Goal: Use online tool/utility: Utilize a website feature to perform a specific function

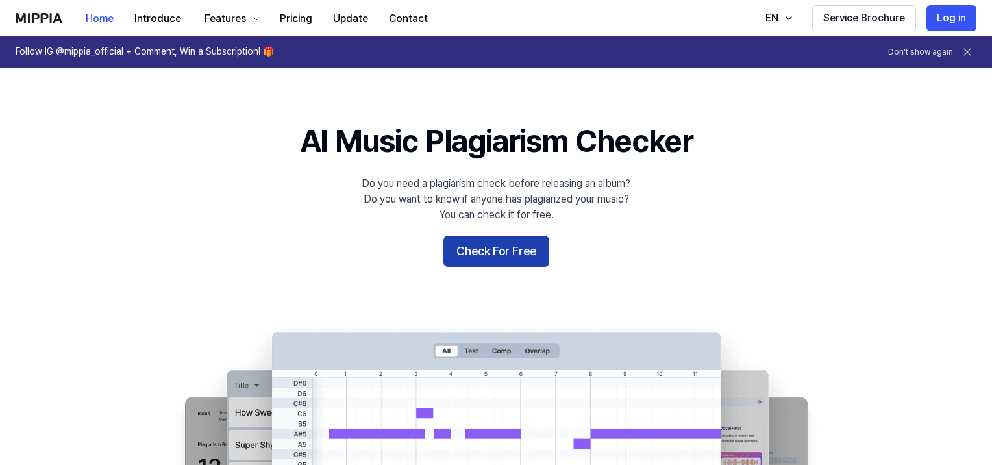
click at [482, 261] on button "Check For Free" at bounding box center [496, 251] width 106 height 31
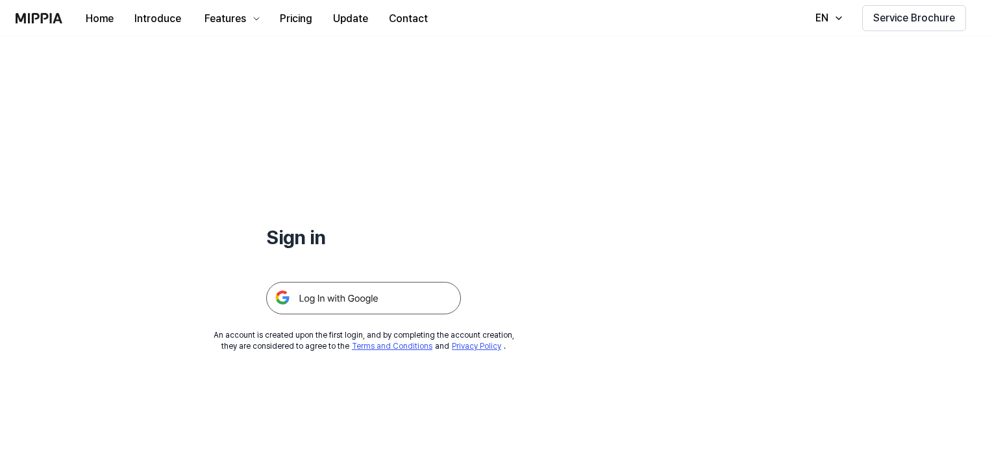
click at [366, 297] on img at bounding box center [363, 298] width 195 height 32
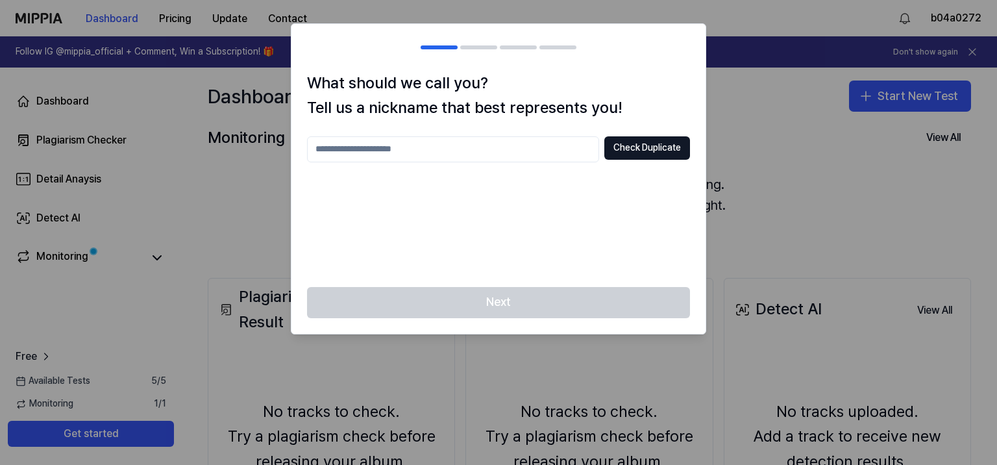
click at [435, 154] on input "text" at bounding box center [453, 149] width 292 height 26
click at [663, 151] on button "Check Duplicate" at bounding box center [647, 147] width 86 height 23
click at [493, 143] on input "****" at bounding box center [453, 149] width 292 height 26
drag, startPoint x: 440, startPoint y: 152, endPoint x: 0, endPoint y: 143, distance: 440.2
click at [0, 143] on body "Dashboard Pricing Update Contact b04a0272 Follow IG @mippia_official + Comment,…" at bounding box center [498, 232] width 997 height 465
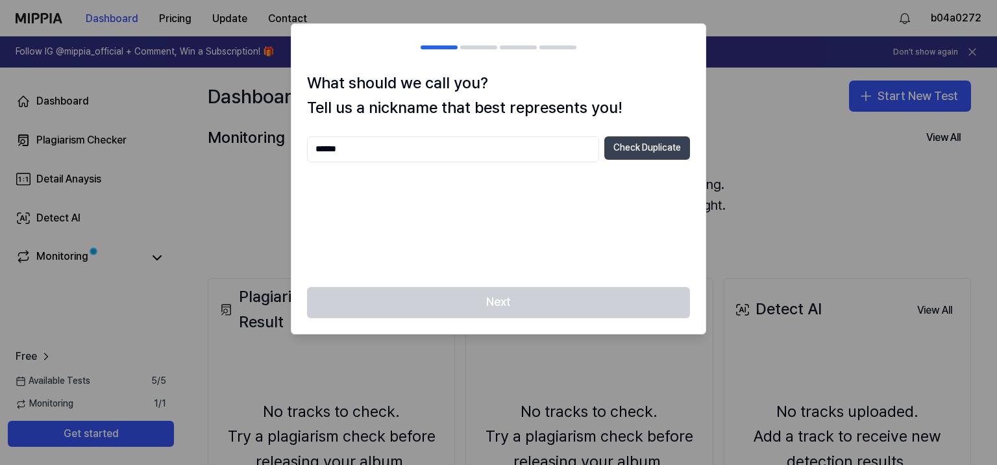
type input "******"
click at [647, 150] on button "Check Duplicate" at bounding box center [647, 147] width 86 height 23
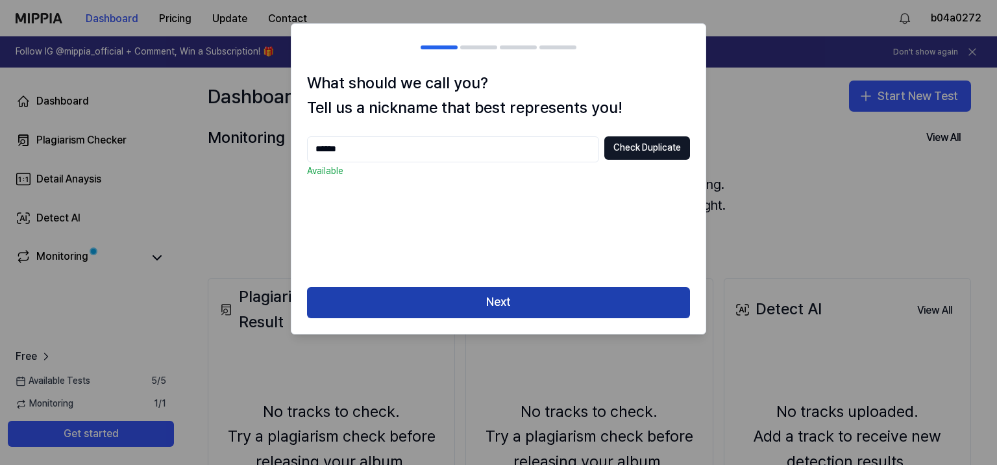
click at [506, 306] on button "Next" at bounding box center [498, 302] width 383 height 31
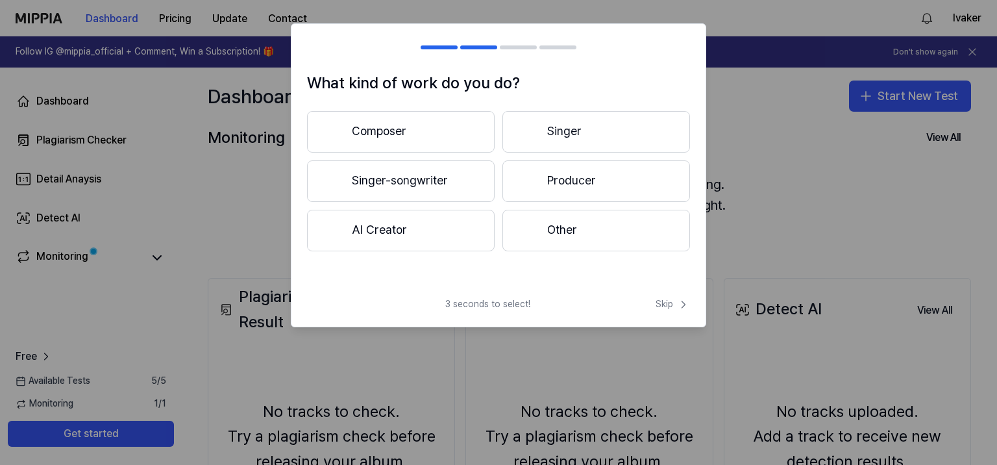
click at [462, 238] on button "AI Creator" at bounding box center [401, 231] width 188 height 42
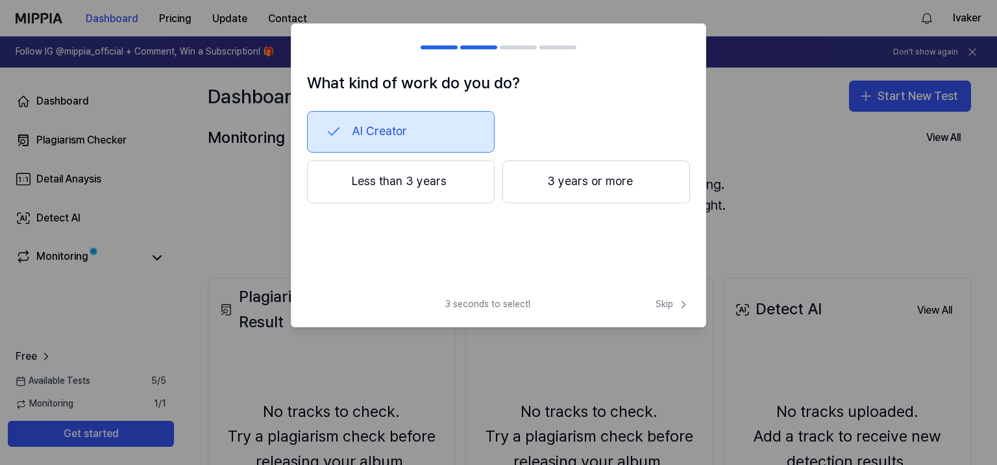
click at [436, 190] on button "Less than 3 years" at bounding box center [401, 181] width 188 height 43
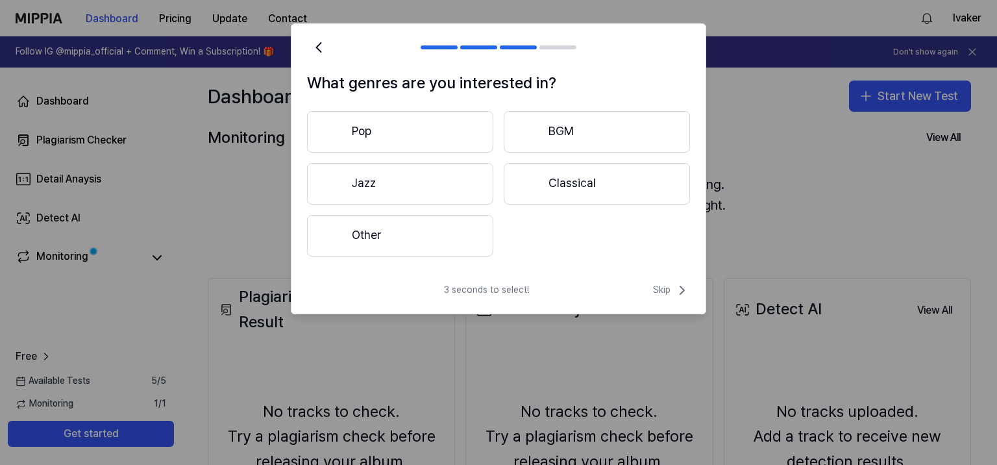
click at [449, 154] on div "Pop BGM Jazz Classical Other" at bounding box center [498, 183] width 383 height 145
click at [444, 140] on button "Pop" at bounding box center [400, 132] width 186 height 42
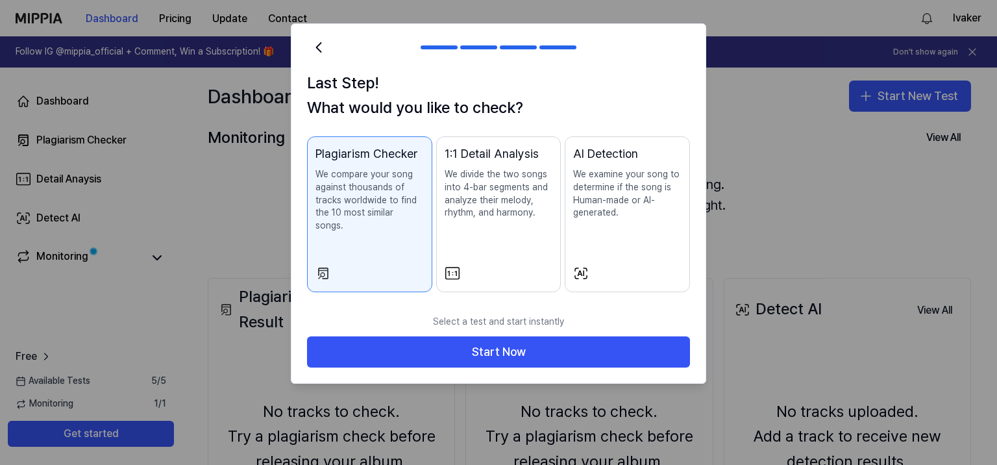
click at [348, 215] on p "We compare your song against thousands of tracks worldwide to find the 10 most …" at bounding box center [369, 200] width 108 height 64
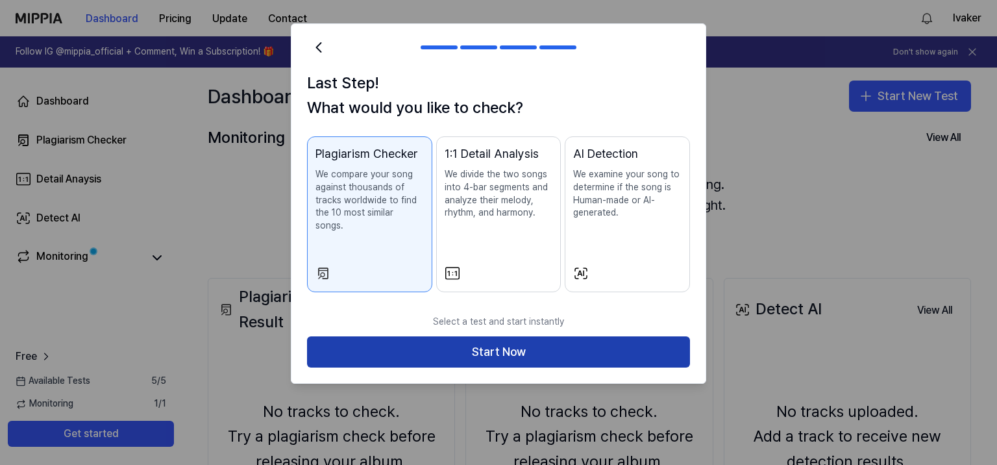
click at [460, 336] on button "Start Now" at bounding box center [498, 351] width 383 height 31
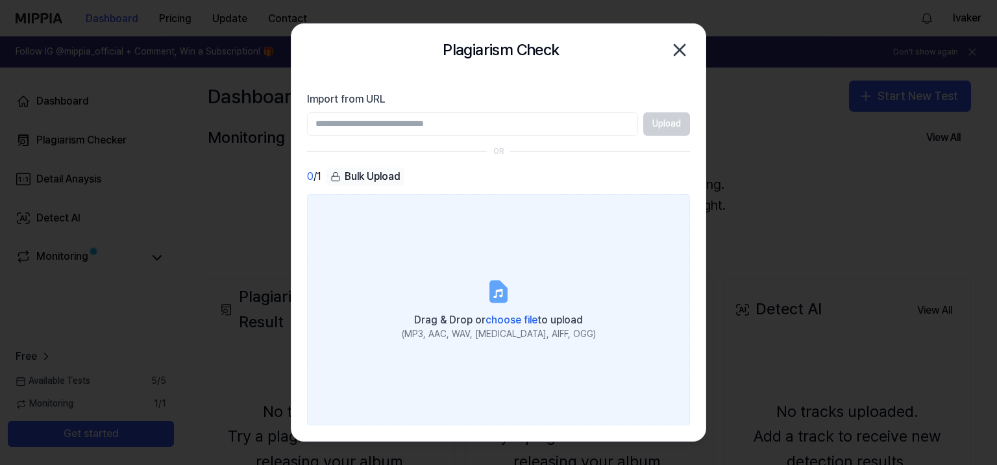
click at [471, 336] on div "(MP3, AAC, WAV, [MEDICAL_DATA], AIFF, OGG)" at bounding box center [499, 334] width 194 height 13
click at [0, 0] on input "Drag & Drop or choose file to upload (MP3, AAC, WAV, [MEDICAL_DATA], AIFF, OGG)" at bounding box center [0, 0] width 0 height 0
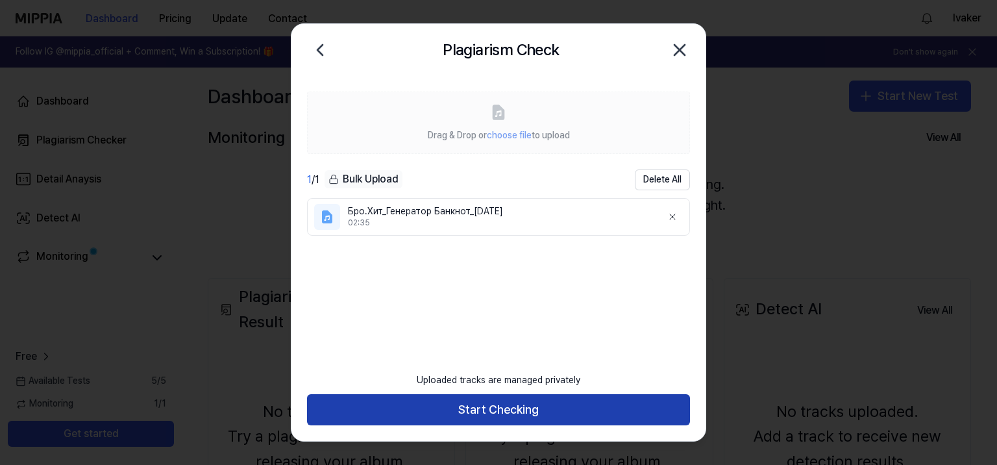
click at [537, 410] on button "Start Checking" at bounding box center [498, 409] width 383 height 31
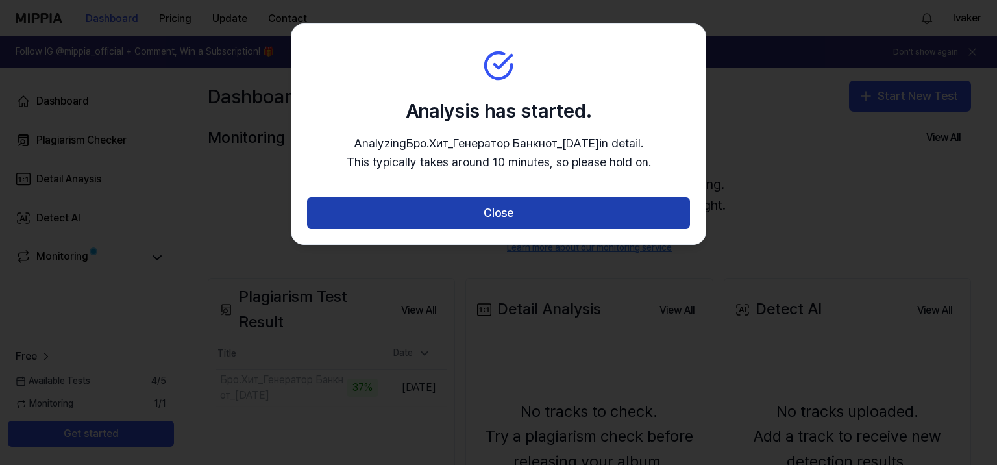
click at [558, 204] on button "Close" at bounding box center [498, 212] width 383 height 31
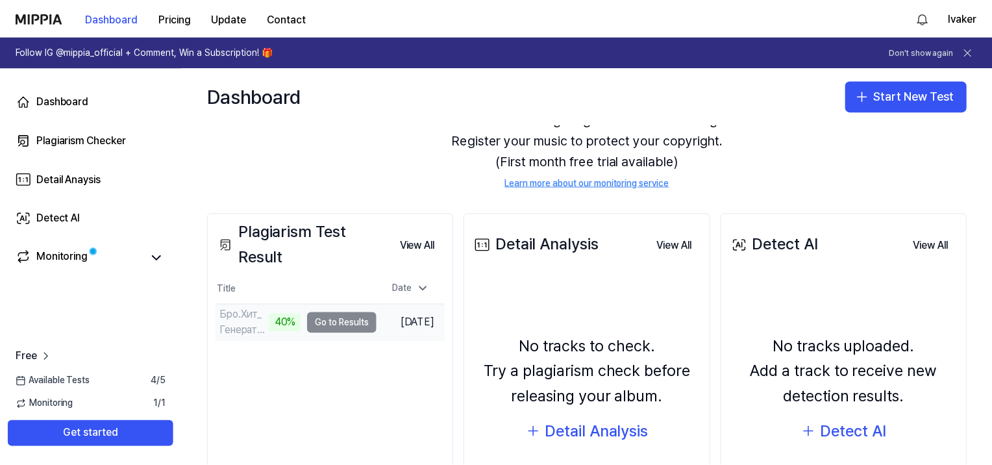
scroll to position [130, 0]
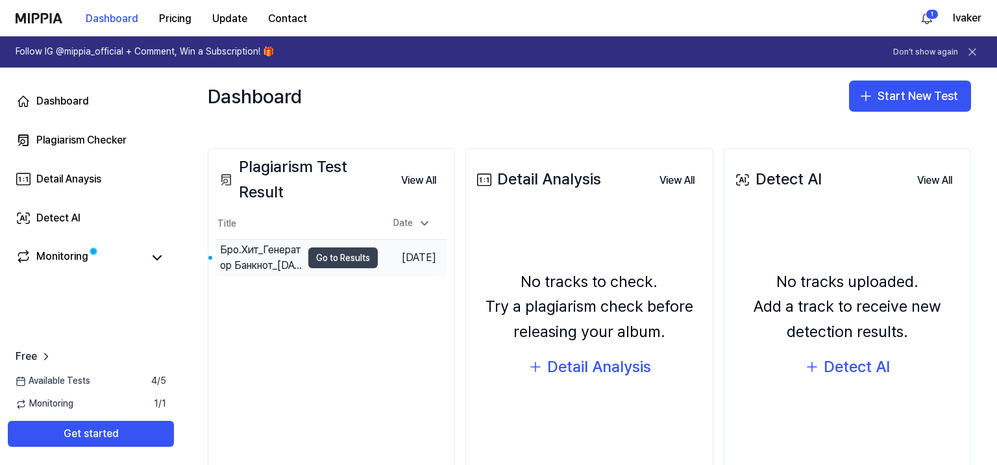
click at [338, 260] on button "Go to Results" at bounding box center [342, 257] width 69 height 21
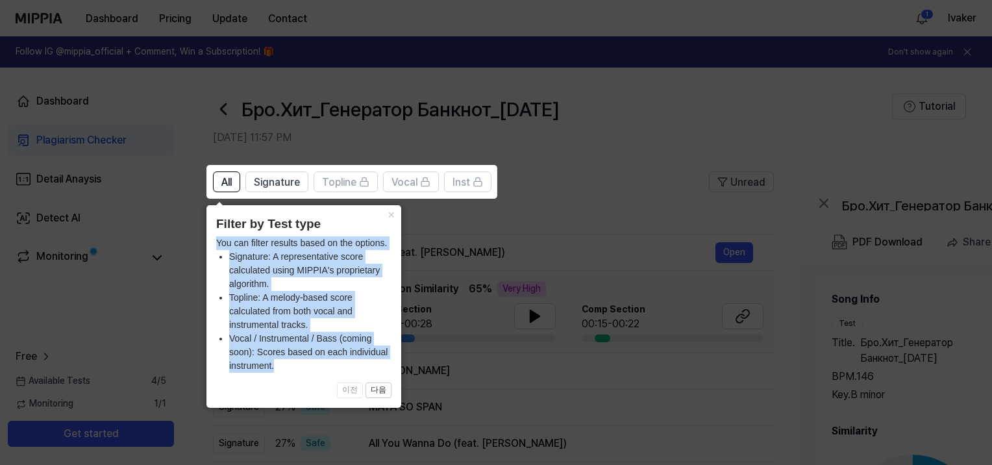
drag, startPoint x: 287, startPoint y: 365, endPoint x: 217, endPoint y: 242, distance: 141.9
click at [217, 242] on div "You can filter results based on the options. Signature: A representative score …" at bounding box center [303, 304] width 175 height 136
copy div "You can filter results based on the options. Signature: A representative score …"
click at [449, 213] on icon at bounding box center [498, 232] width 997 height 465
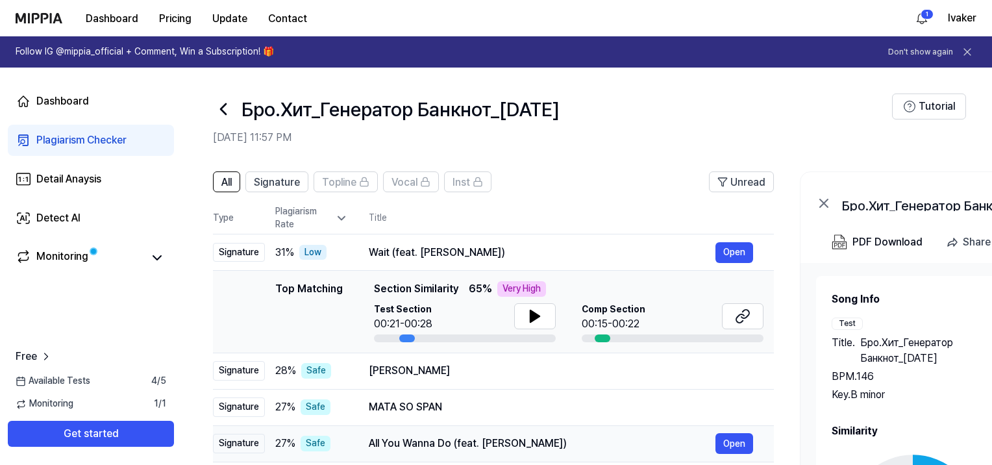
scroll to position [65, 0]
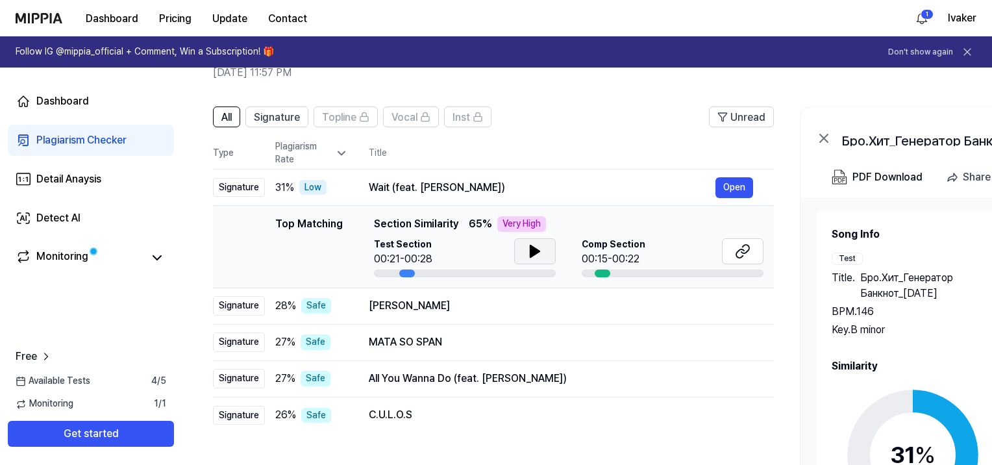
click at [532, 254] on icon at bounding box center [534, 251] width 9 height 12
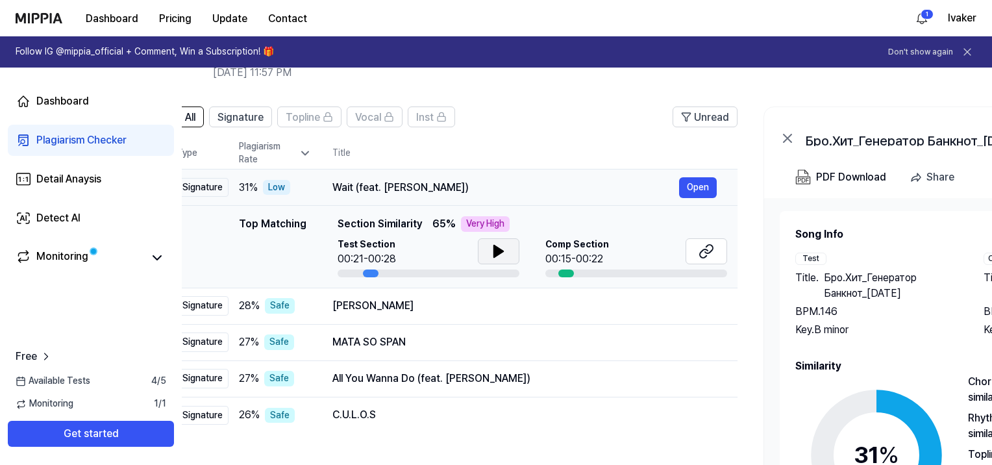
drag, startPoint x: 506, startPoint y: 186, endPoint x: 469, endPoint y: 186, distance: 36.4
click at [469, 186] on div "Wait (feat. [PERSON_NAME])" at bounding box center [505, 188] width 347 height 16
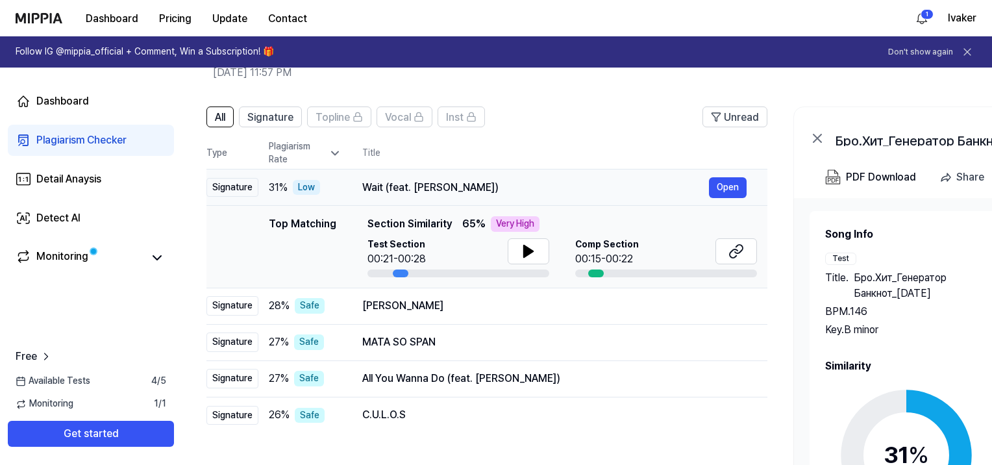
scroll to position [0, 0]
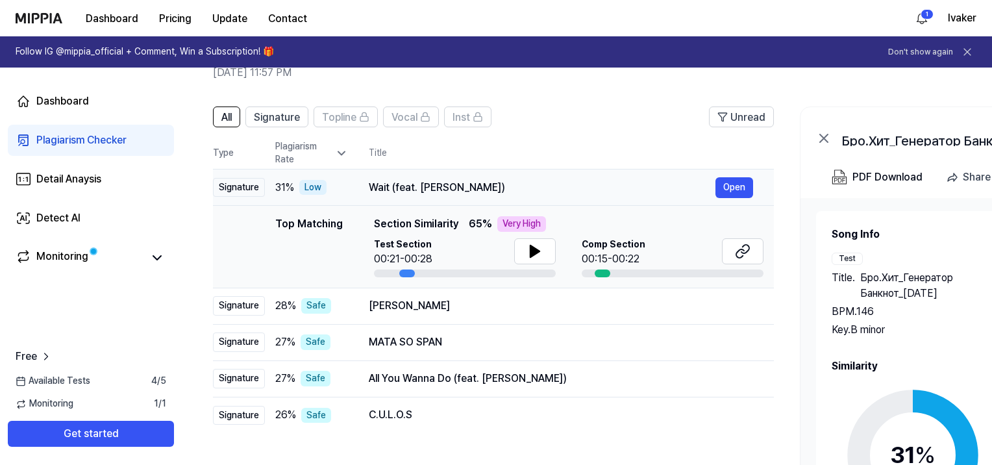
drag, startPoint x: 332, startPoint y: 184, endPoint x: 379, endPoint y: 186, distance: 46.8
click at [379, 186] on div "Wait (feat. [PERSON_NAME])" at bounding box center [542, 188] width 347 height 16
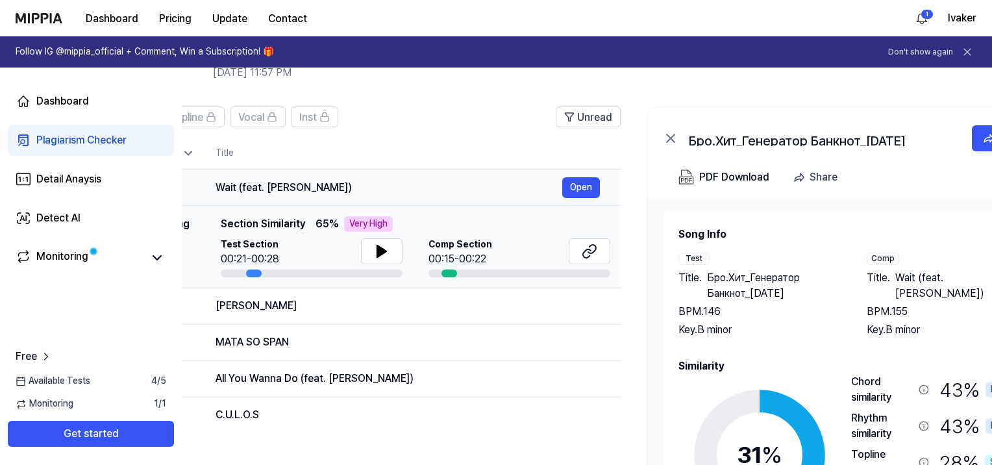
scroll to position [0, 138]
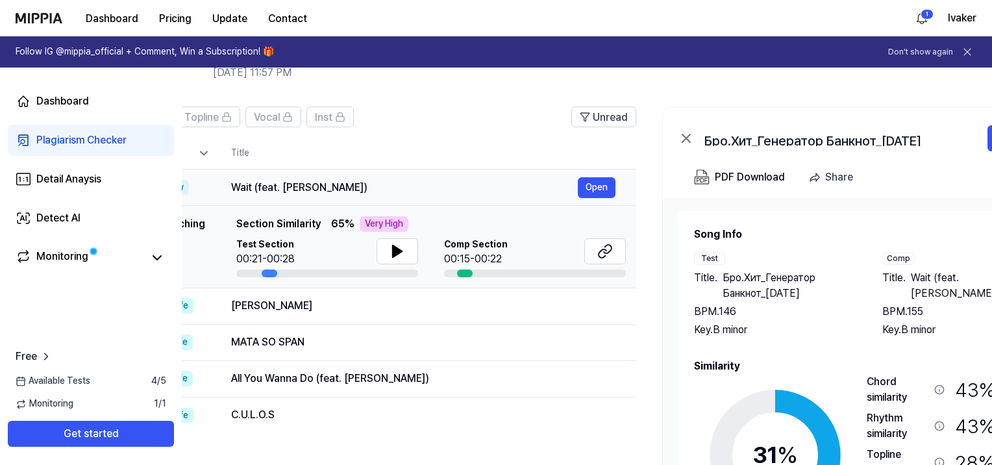
drag, startPoint x: 496, startPoint y: 190, endPoint x: 358, endPoint y: 179, distance: 138.0
click at [358, 180] on div "Wait (feat. [PERSON_NAME])" at bounding box center [404, 188] width 347 height 16
click at [598, 184] on button "Open" at bounding box center [597, 187] width 38 height 21
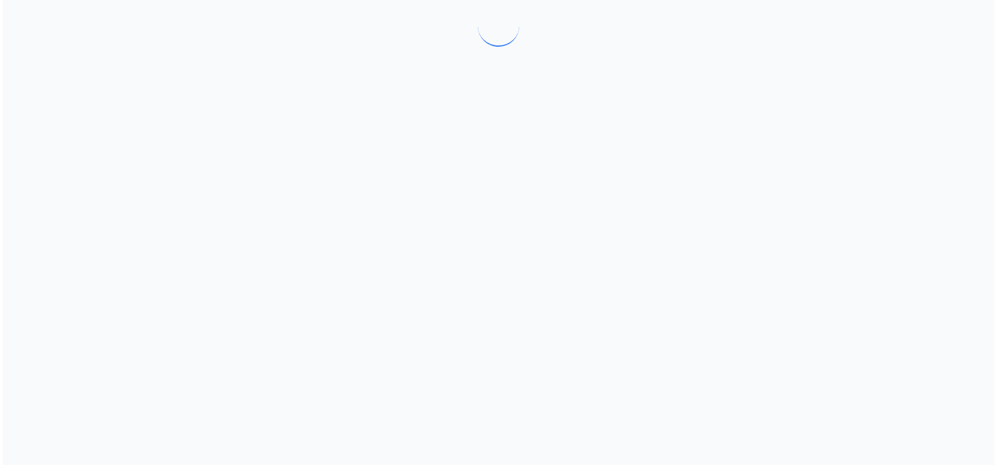
scroll to position [0, 0]
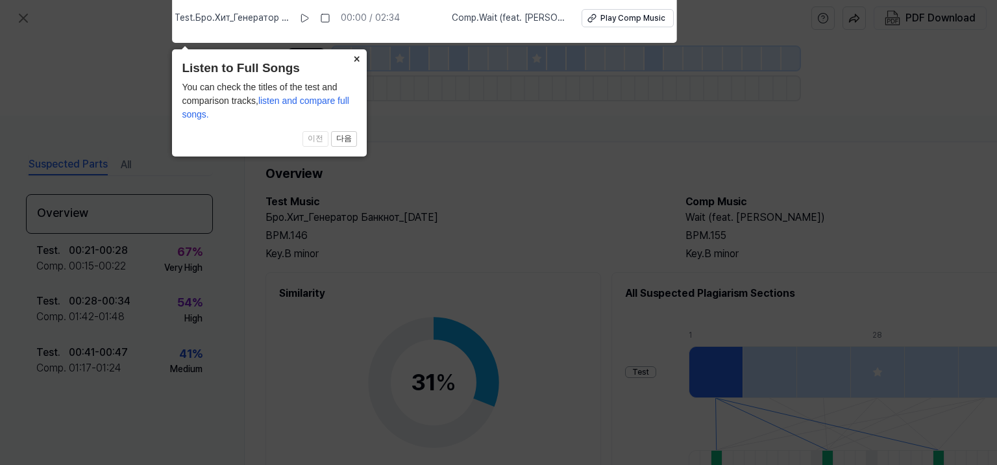
click at [358, 62] on button "×" at bounding box center [356, 58] width 21 height 18
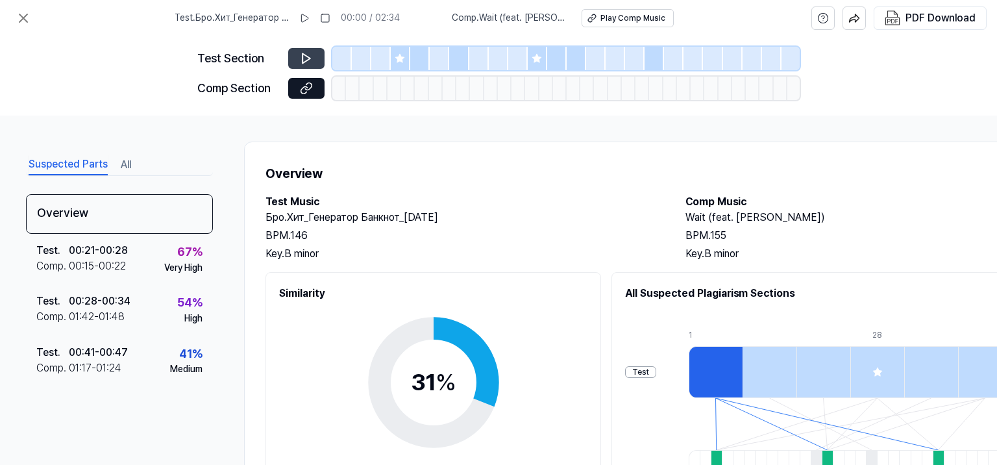
click at [312, 53] on button at bounding box center [306, 58] width 36 height 21
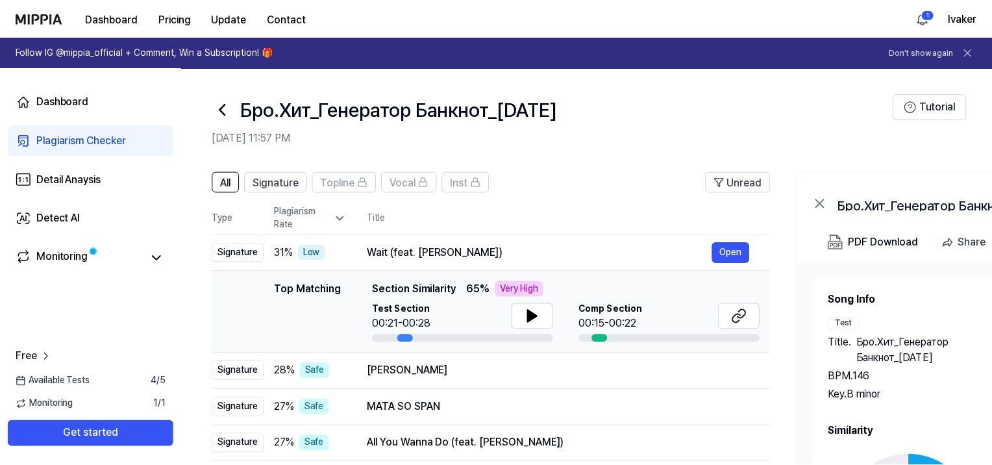
scroll to position [65, 0]
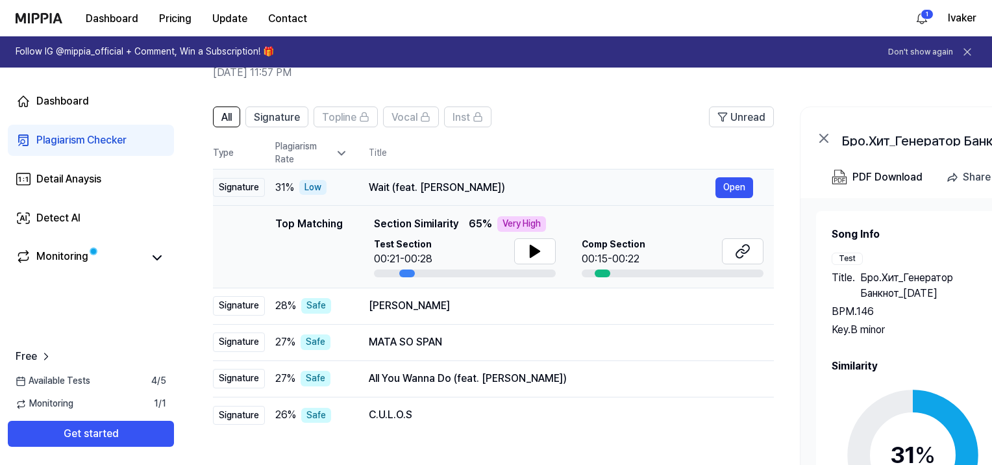
drag, startPoint x: 369, startPoint y: 186, endPoint x: 494, endPoint y: 186, distance: 125.3
click at [493, 185] on div "Wait (feat. [PERSON_NAME])" at bounding box center [542, 188] width 347 height 16
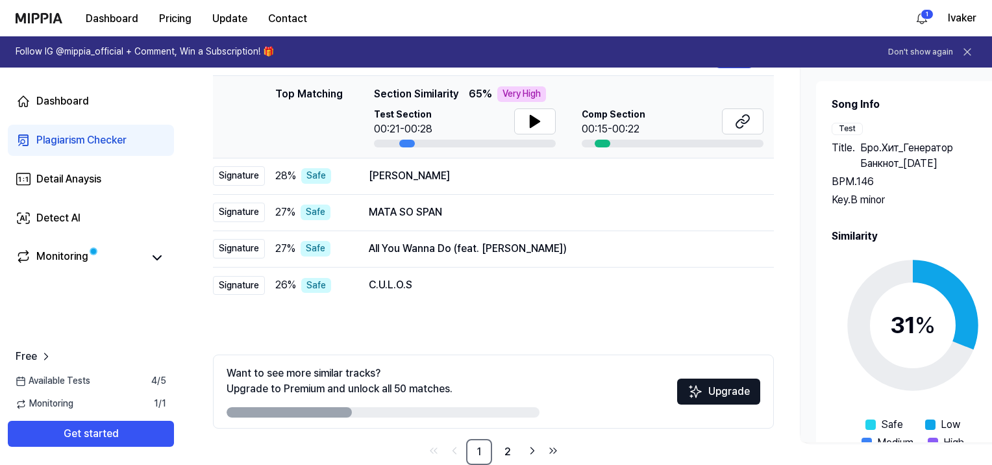
scroll to position [221, 0]
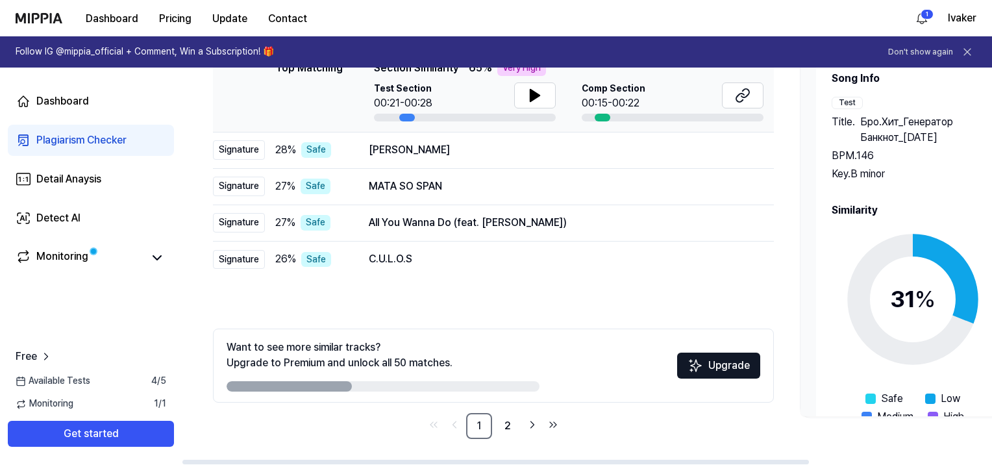
drag, startPoint x: 334, startPoint y: 387, endPoint x: 373, endPoint y: 384, distance: 38.4
click at [373, 384] on div at bounding box center [383, 386] width 313 height 10
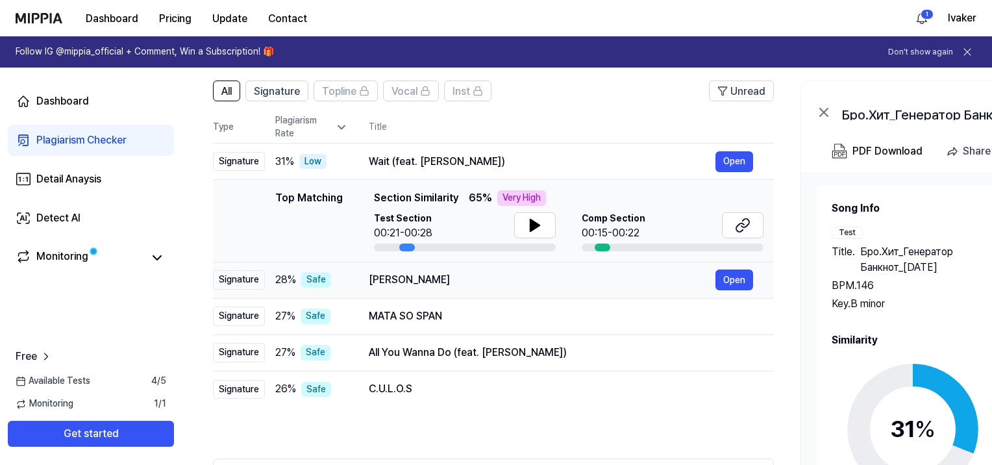
click at [244, 280] on div "Signature" at bounding box center [239, 279] width 52 height 19
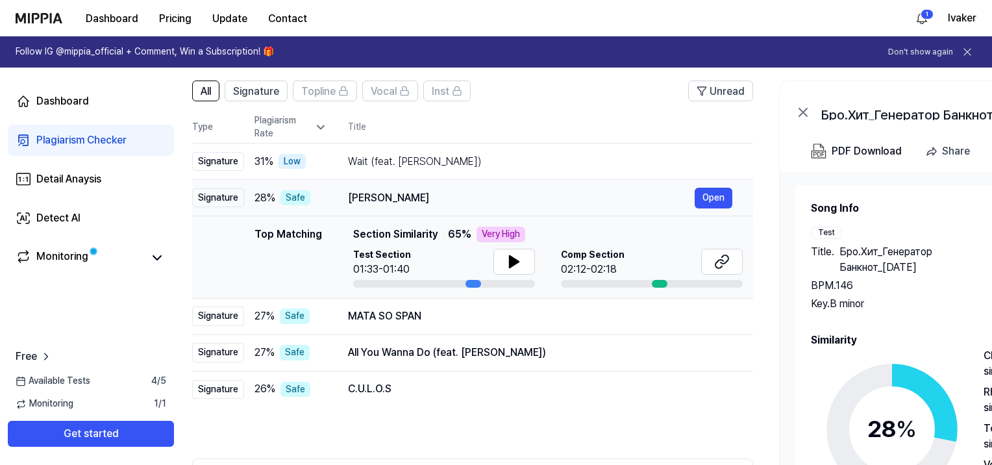
scroll to position [0, 27]
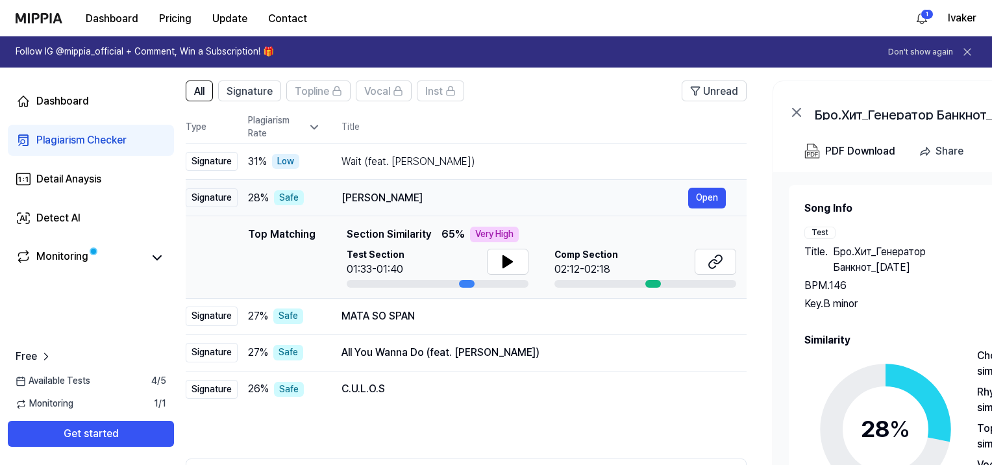
drag, startPoint x: 446, startPoint y: 195, endPoint x: 420, endPoint y: 198, distance: 26.2
click at [420, 198] on div "[PERSON_NAME]" at bounding box center [514, 198] width 347 height 16
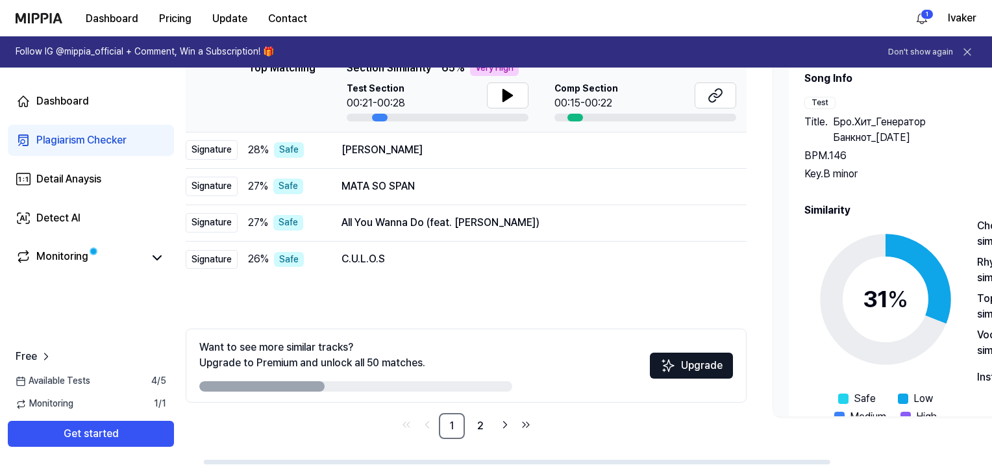
scroll to position [0, 0]
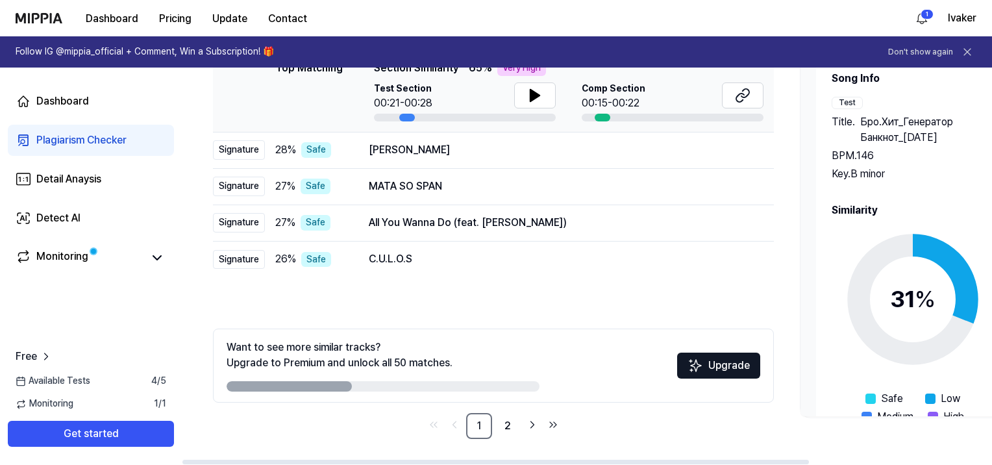
drag, startPoint x: 308, startPoint y: 388, endPoint x: 554, endPoint y: 381, distance: 246.1
click at [554, 381] on div "Want to see more similar tracks? Upgrade to Premium and unlock all 50 matches. …" at bounding box center [493, 365] width 561 height 74
